Goal: Task Accomplishment & Management: Manage account settings

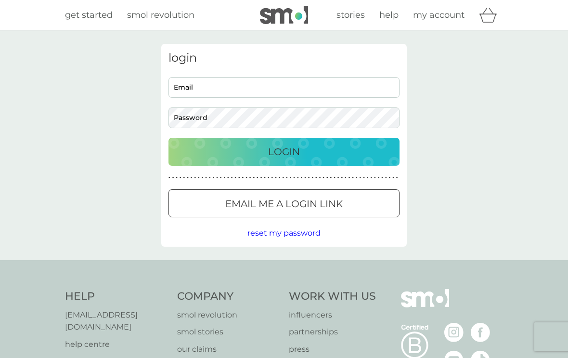
click at [254, 88] on input "Email" at bounding box center [284, 87] width 231 height 21
type input "[PERSON_NAME][EMAIL_ADDRESS][PERSON_NAME][DOMAIN_NAME]"
click at [298, 154] on p "Login" at bounding box center [284, 151] width 32 height 15
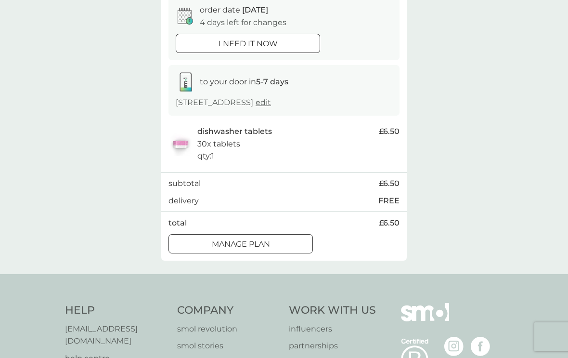
scroll to position [88, 0]
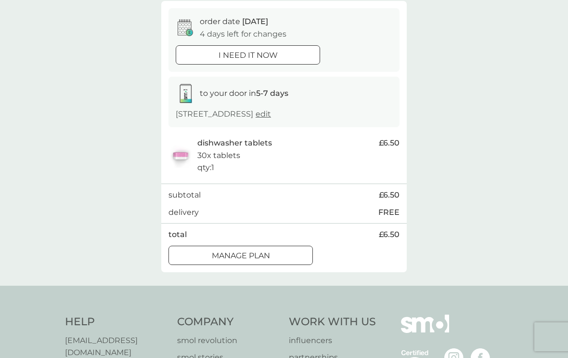
click at [252, 252] on div at bounding box center [253, 255] width 6 height 6
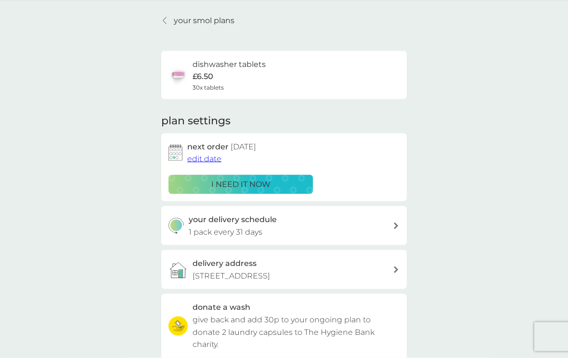
scroll to position [30, 0]
click at [401, 224] on div "your delivery schedule 1 pack every 31 days" at bounding box center [284, 225] width 246 height 39
select select "28"
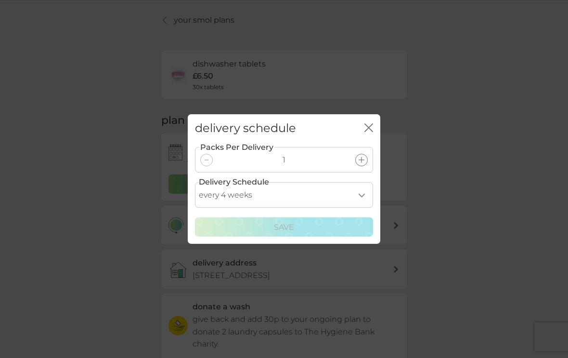
click at [363, 203] on select "every 1 week every 2 weeks every 3 weeks every 4 weeks every 5 weeks every 6 we…" at bounding box center [284, 195] width 178 height 26
click at [444, 121] on div "delivery schedule close Packs Per Delivery 1 Delivery Schedule every 1 week eve…" at bounding box center [284, 179] width 568 height 358
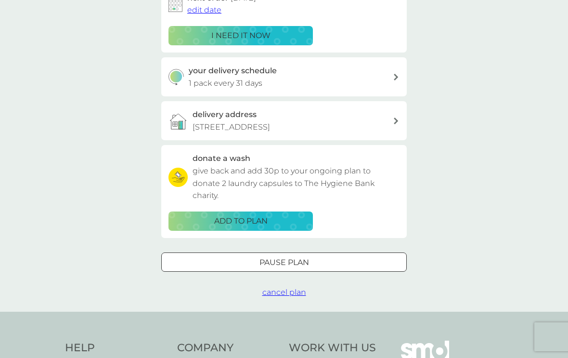
scroll to position [186, 0]
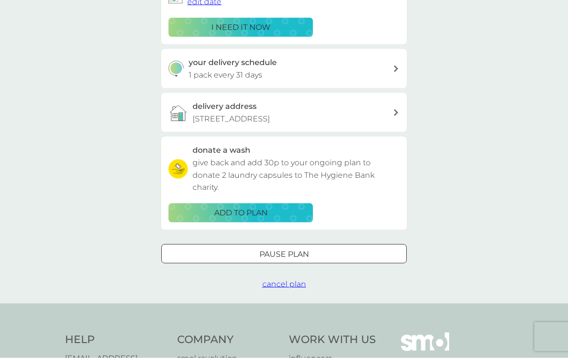
click at [289, 281] on span "cancel plan" at bounding box center [285, 283] width 44 height 9
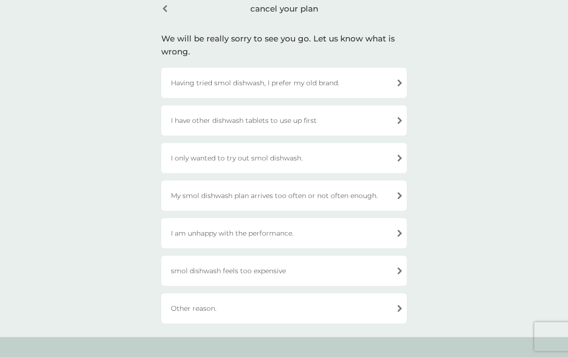
scroll to position [47, 0]
click at [400, 84] on div "Having tried smol dishwash, I prefer my old brand." at bounding box center [284, 82] width 246 height 30
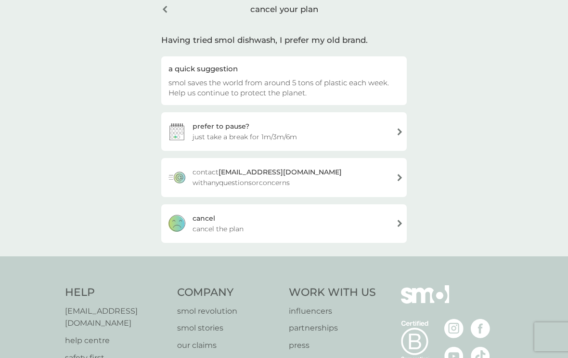
click at [399, 221] on div "[PERSON_NAME] the plan" at bounding box center [284, 223] width 246 height 39
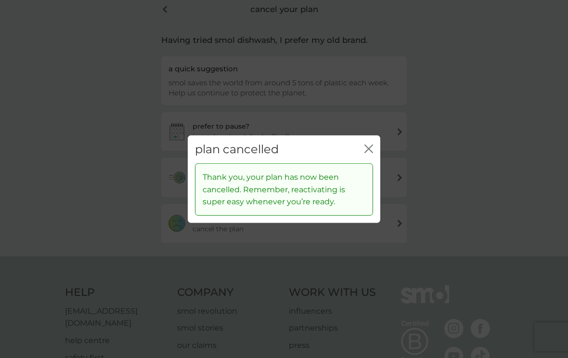
click at [373, 152] on icon "close" at bounding box center [371, 149] width 4 height 8
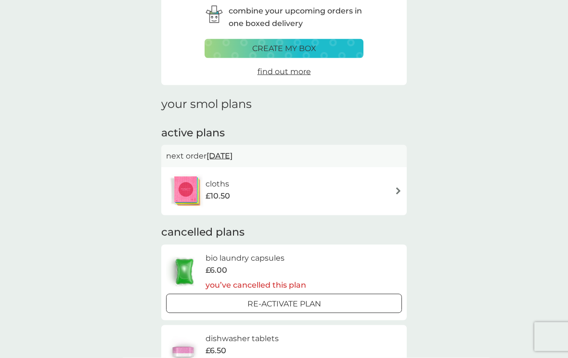
scroll to position [48, 0]
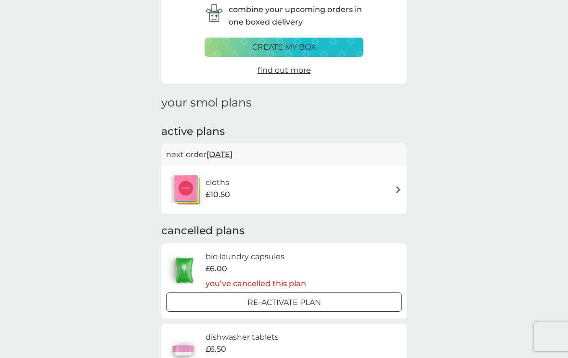
click at [396, 190] on img at bounding box center [398, 189] width 7 height 7
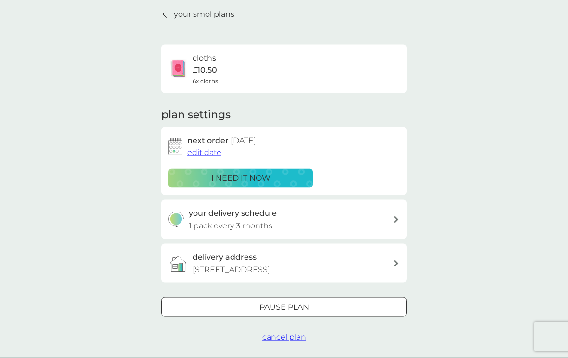
scroll to position [36, 0]
click at [288, 335] on span "cancel plan" at bounding box center [285, 336] width 44 height 9
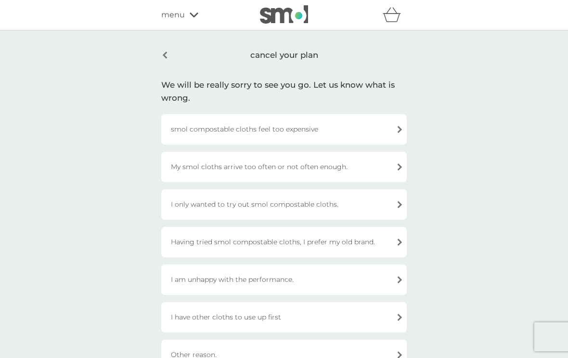
click at [401, 319] on div "I have other cloths to use up first" at bounding box center [284, 317] width 246 height 30
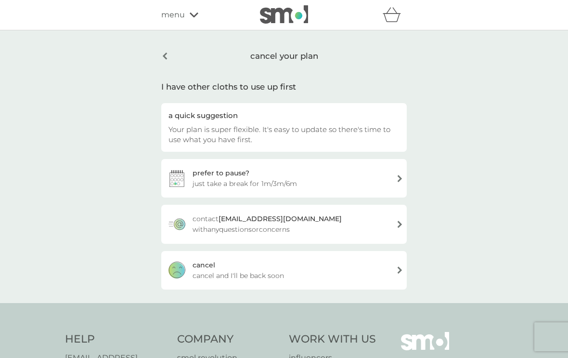
click at [402, 271] on div "[PERSON_NAME] and I'll be back soon" at bounding box center [284, 270] width 246 height 39
